Goal: Register for event/course

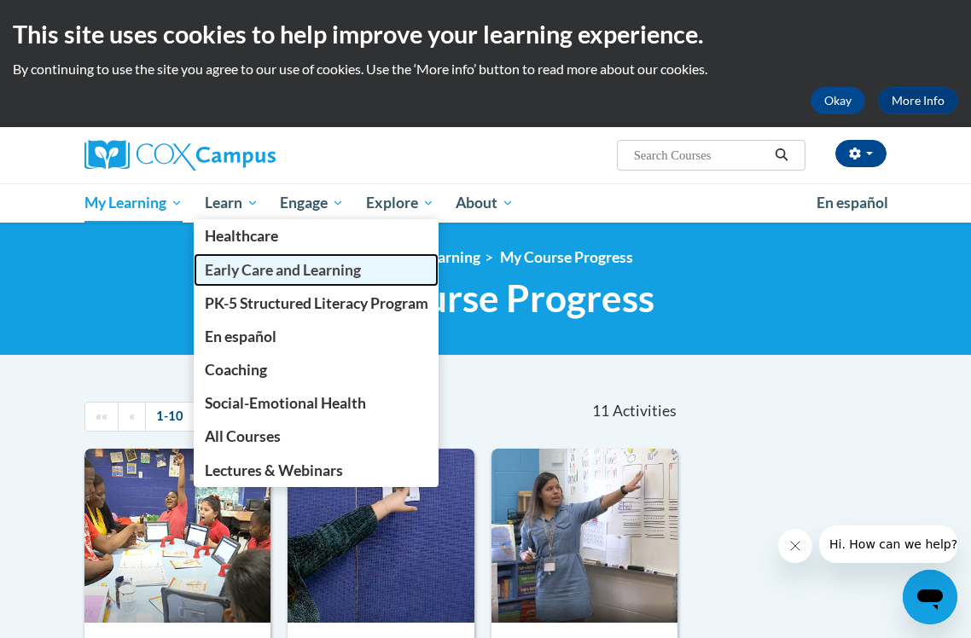
click at [250, 271] on span "Early Care and Learning" at bounding box center [283, 270] width 156 height 18
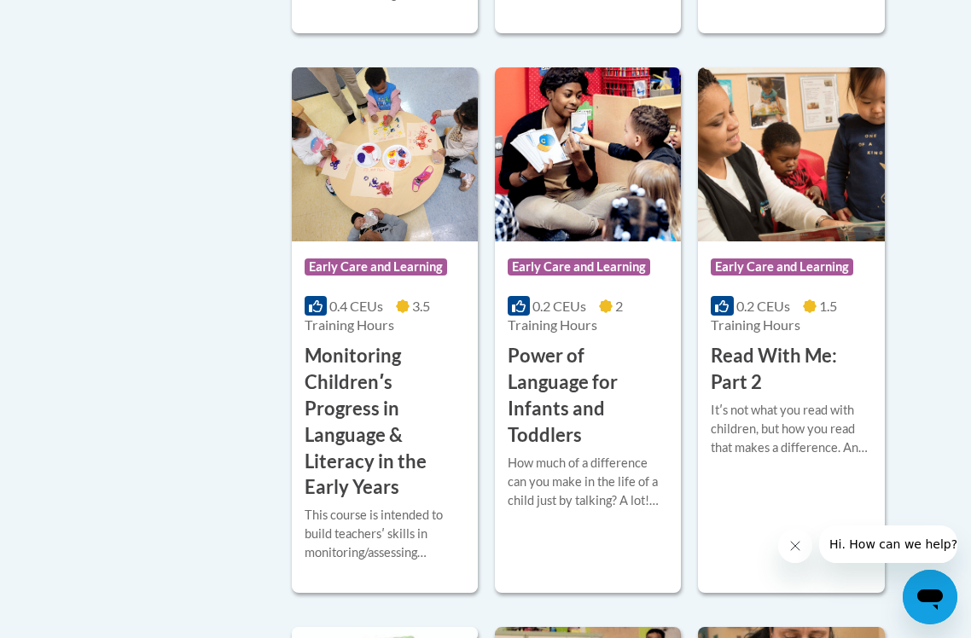
scroll to position [1652, 0]
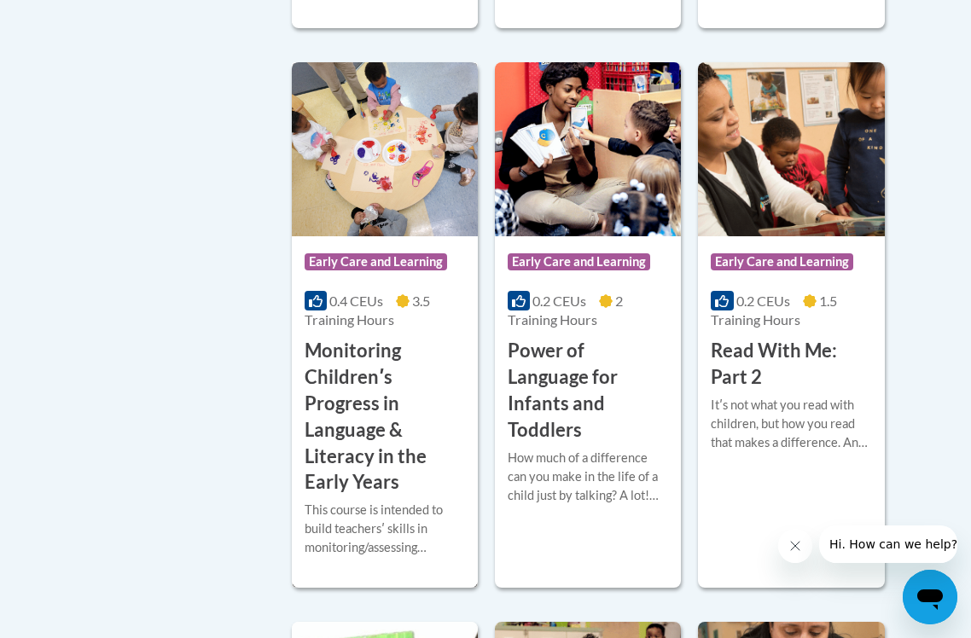
click at [443, 440] on h3 "Monitoring Childrenʹs Progress in Language & Literacy in the Early Years" at bounding box center [385, 417] width 160 height 158
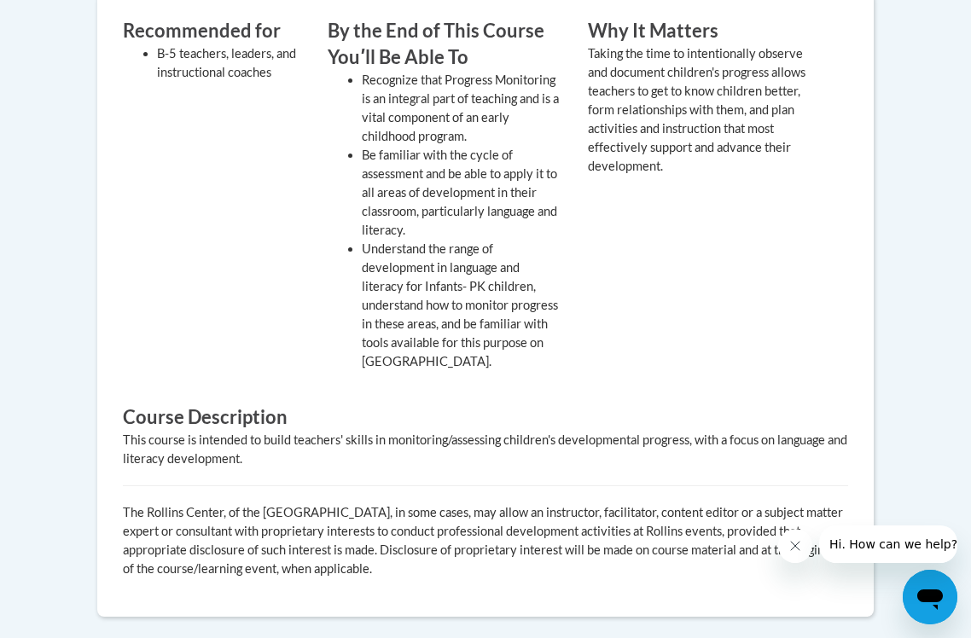
scroll to position [50, 0]
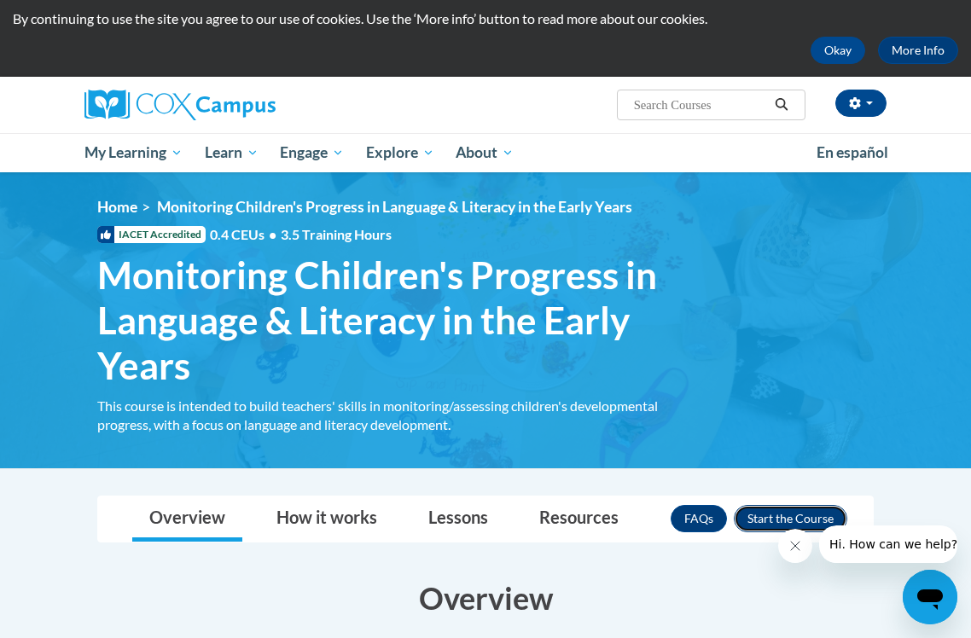
click at [766, 516] on button "Enroll" at bounding box center [791, 518] width 114 height 27
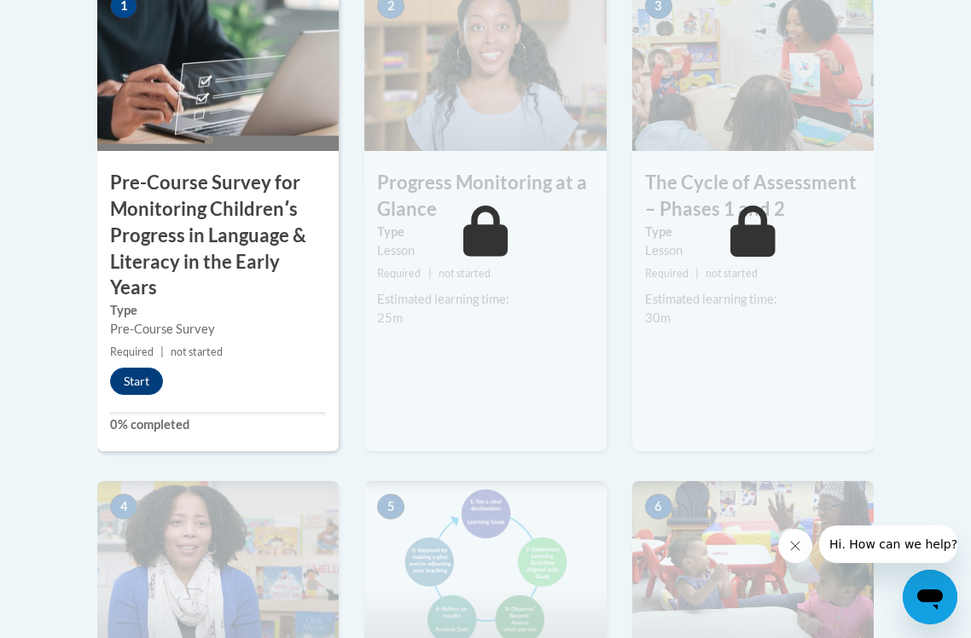
scroll to position [677, 0]
click at [123, 393] on button "Start" at bounding box center [136, 382] width 53 height 27
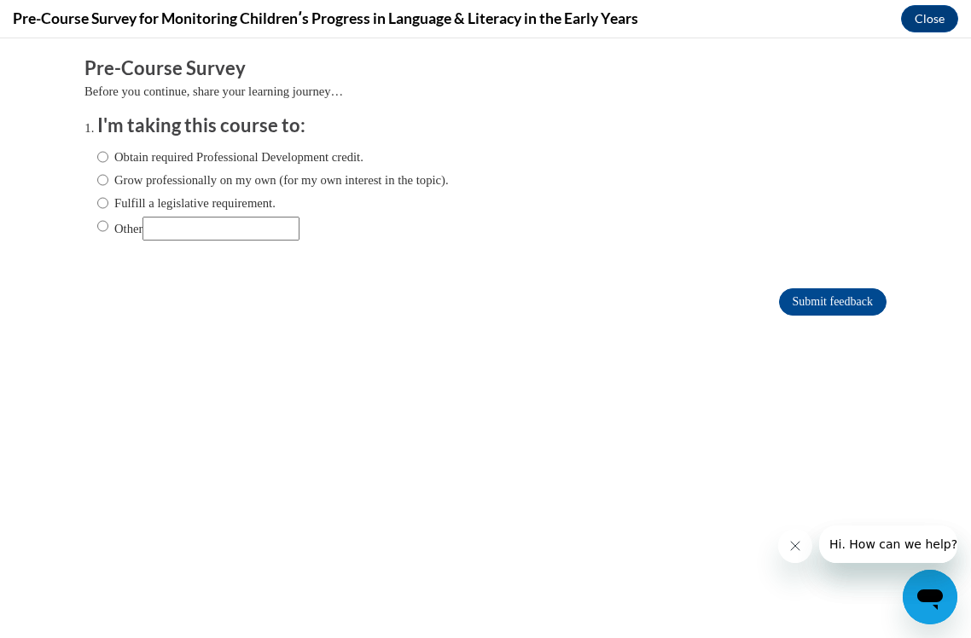
scroll to position [0, 0]
click at [209, 184] on label "Grow professionally on my own (for my own interest in the topic)." at bounding box center [273, 180] width 352 height 19
click at [108, 184] on input "Grow professionally on my own (for my own interest in the topic)." at bounding box center [102, 180] width 11 height 19
radio input "true"
click at [831, 300] on input "Submit feedback" at bounding box center [833, 301] width 108 height 27
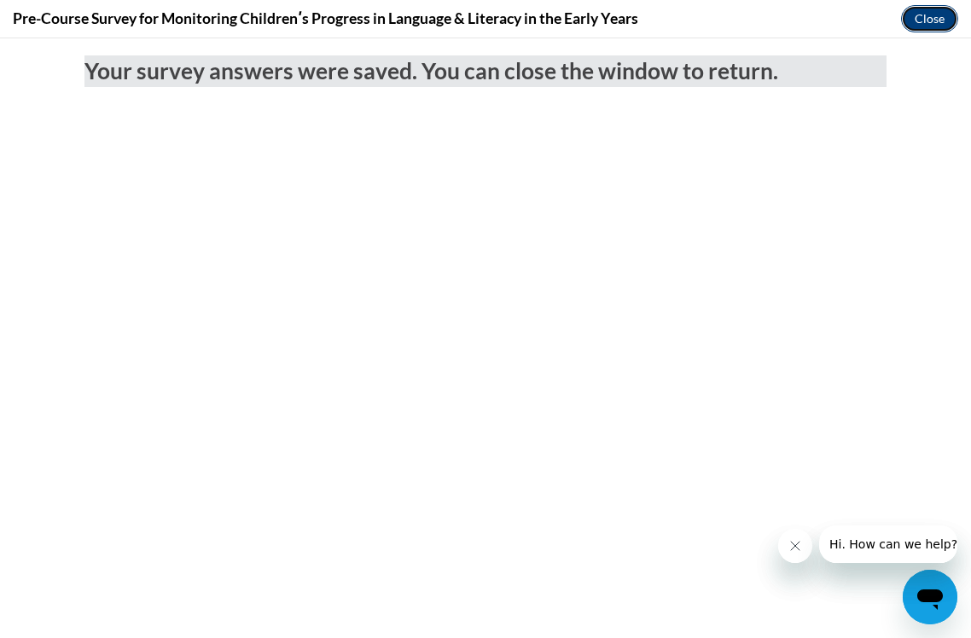
click at [928, 24] on button "Close" at bounding box center [929, 18] width 57 height 27
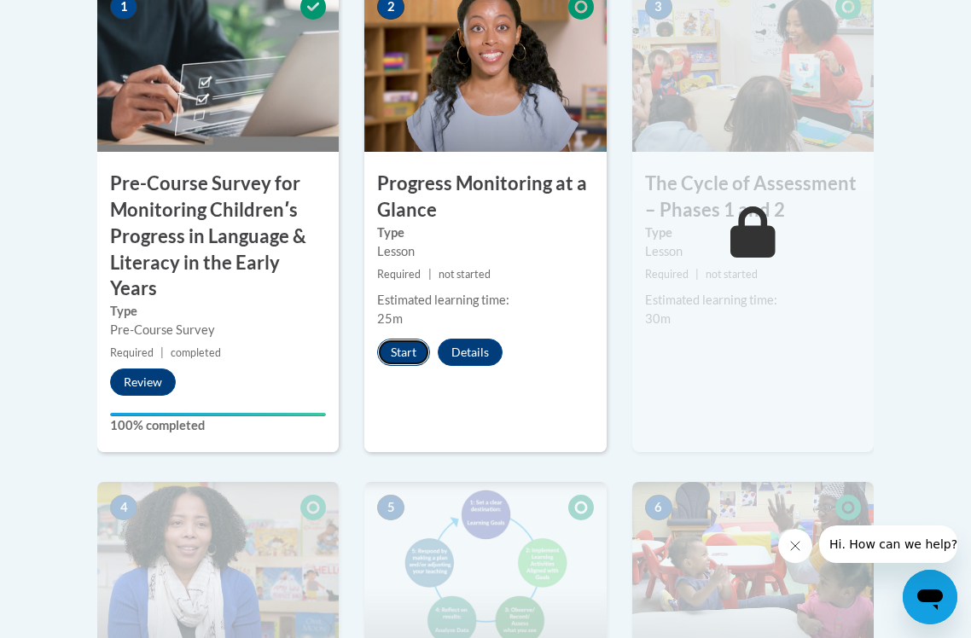
click at [405, 354] on button "Start" at bounding box center [403, 352] width 53 height 27
